Goal: Navigation & Orientation: Find specific page/section

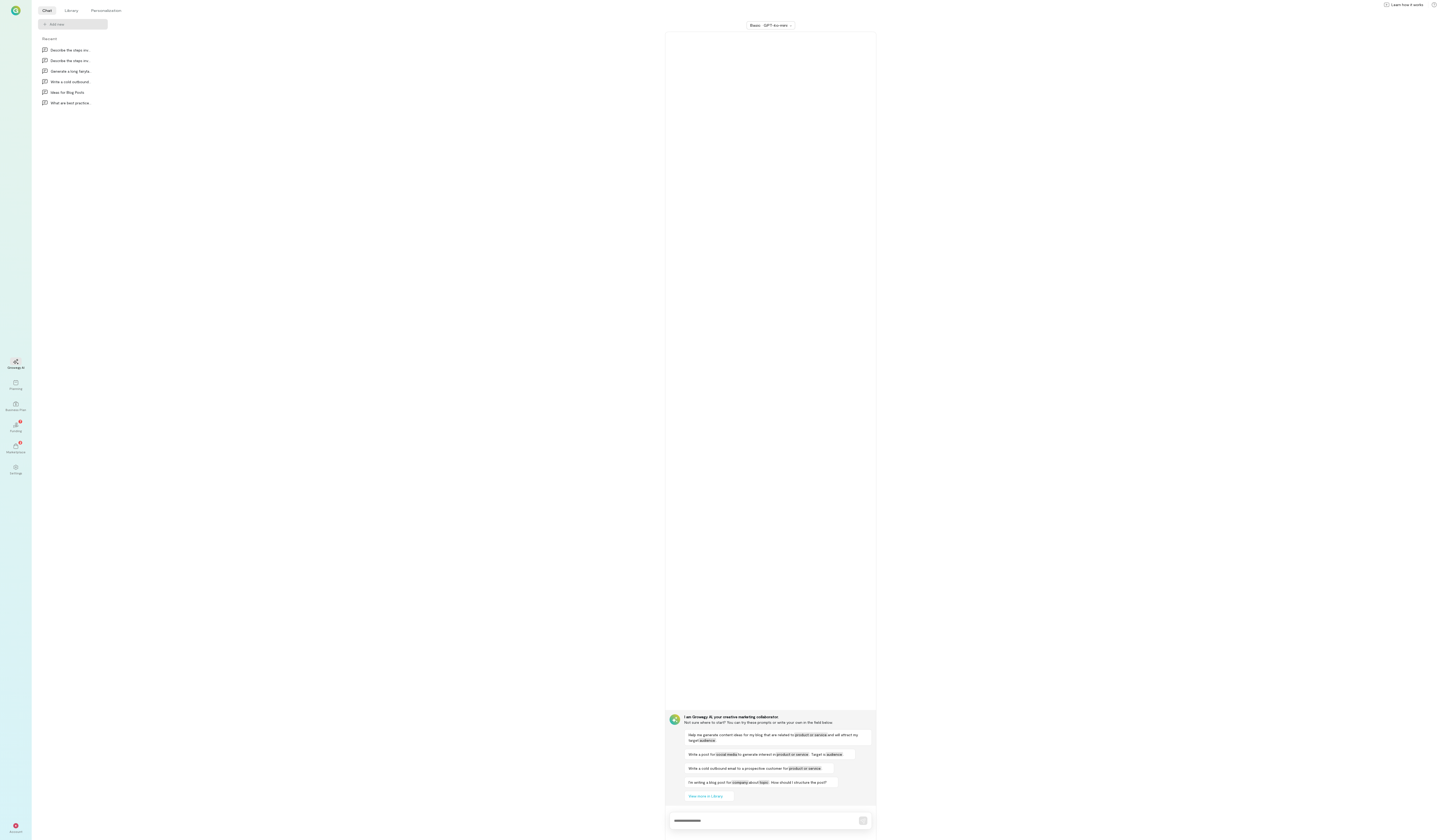
click at [1282, 74] on div "Basic · GPT‑4o‑mini I am Growegy AI, your creative marketing collaborator. Not …" at bounding box center [770, 429] width 1313 height 820
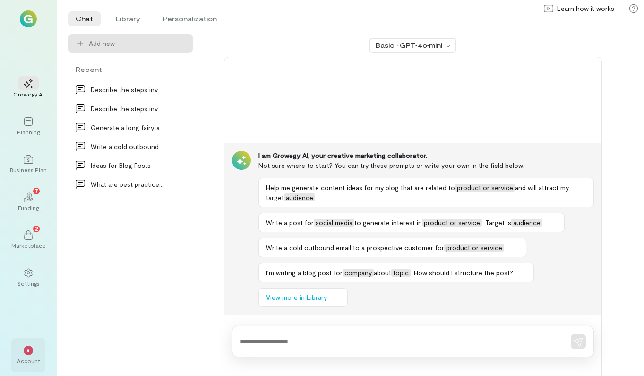
click at [24, 355] on div "*" at bounding box center [28, 350] width 21 height 14
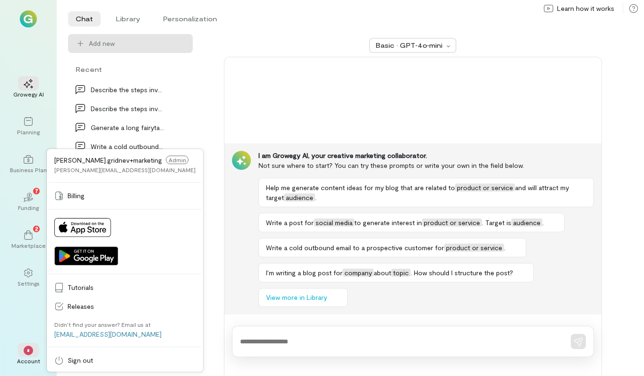
click at [250, 11] on ul "Chat Library Personalization" at bounding box center [344, 18] width 553 height 15
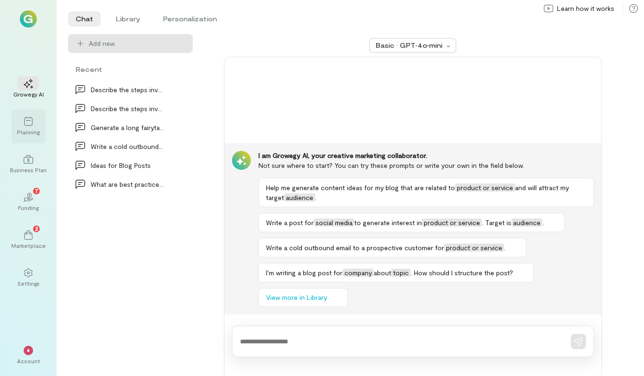
click at [30, 127] on div at bounding box center [28, 121] width 21 height 14
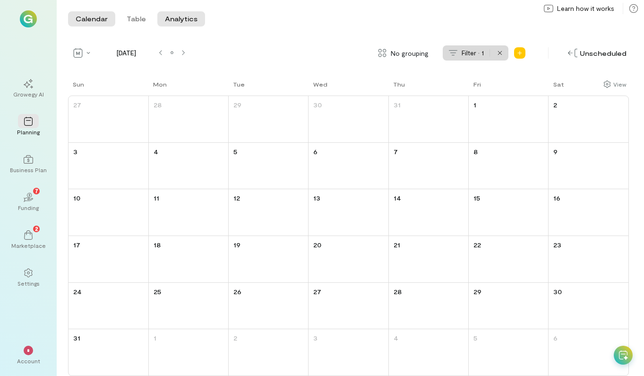
click at [171, 21] on button "Analytics" at bounding box center [181, 18] width 48 height 15
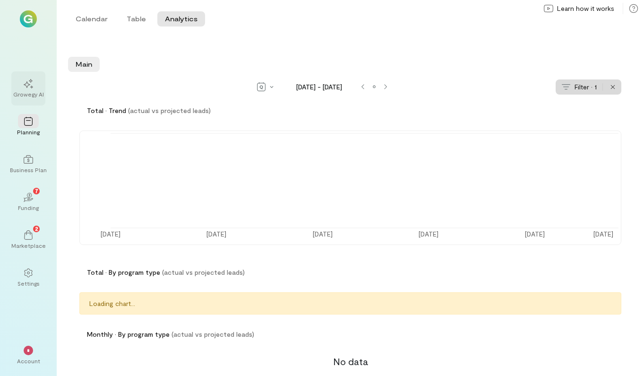
click at [33, 88] on div at bounding box center [28, 83] width 21 height 14
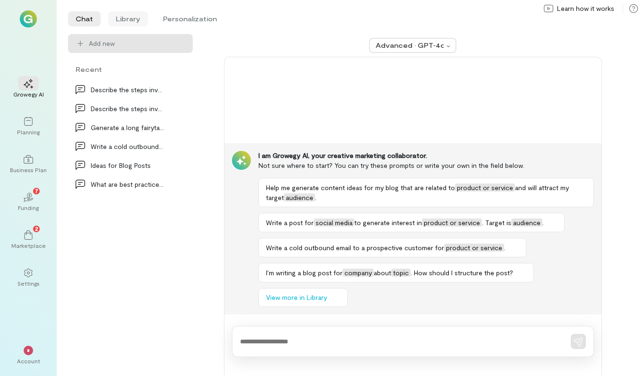
click at [137, 17] on li "Library" at bounding box center [128, 18] width 40 height 15
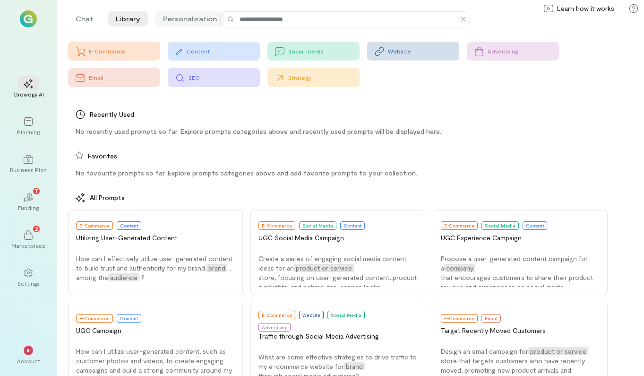
click at [193, 22] on li "Personalization" at bounding box center [189, 18] width 69 height 15
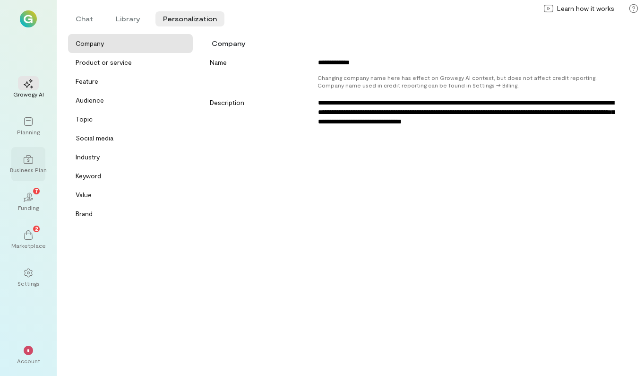
click at [17, 162] on div "Business Plan" at bounding box center [28, 164] width 34 height 34
